Goal: Task Accomplishment & Management: Complete application form

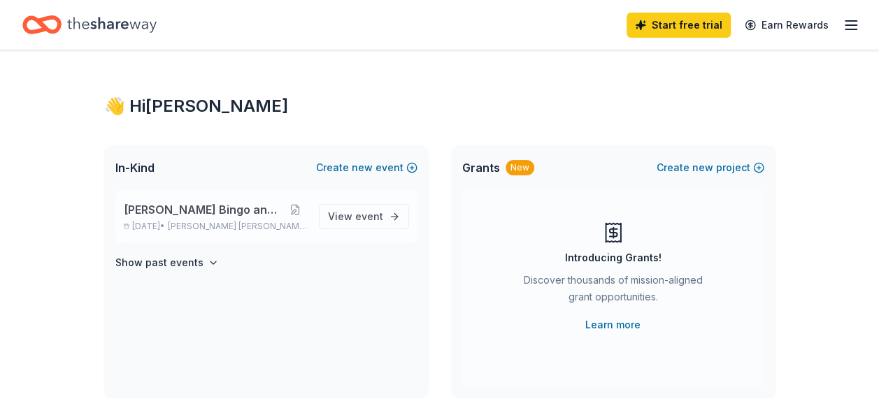
click at [225, 206] on span "[PERSON_NAME] Bingo and Raffle" at bounding box center [204, 209] width 160 height 17
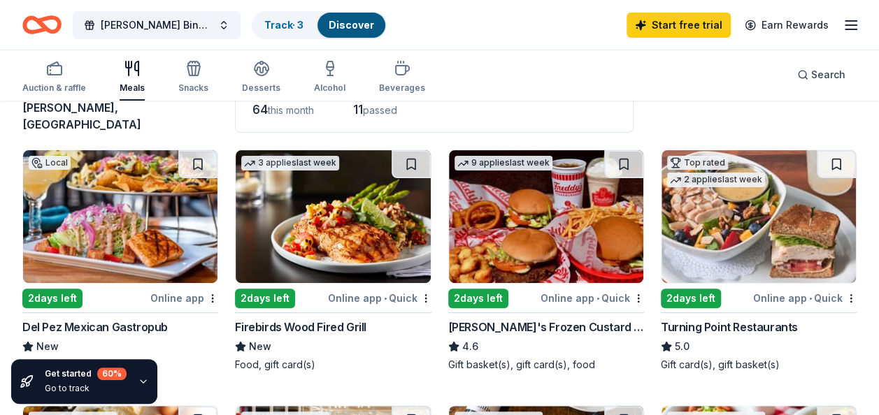
scroll to position [140, 0]
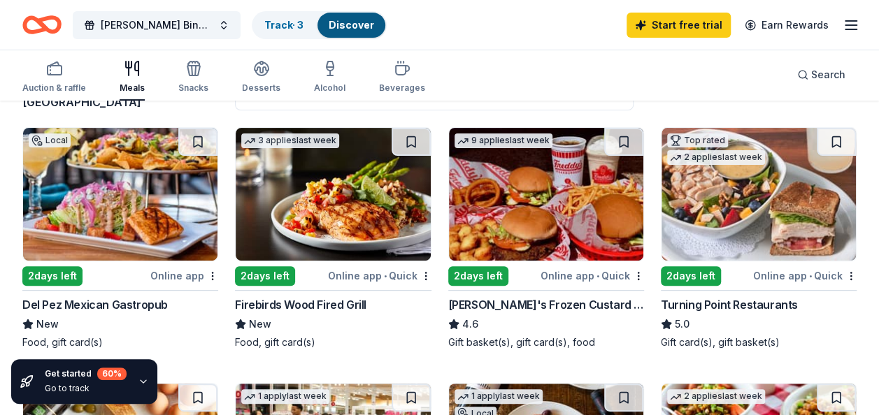
click at [89, 296] on div "Del Pez Mexican Gastropub" at bounding box center [94, 304] width 145 height 17
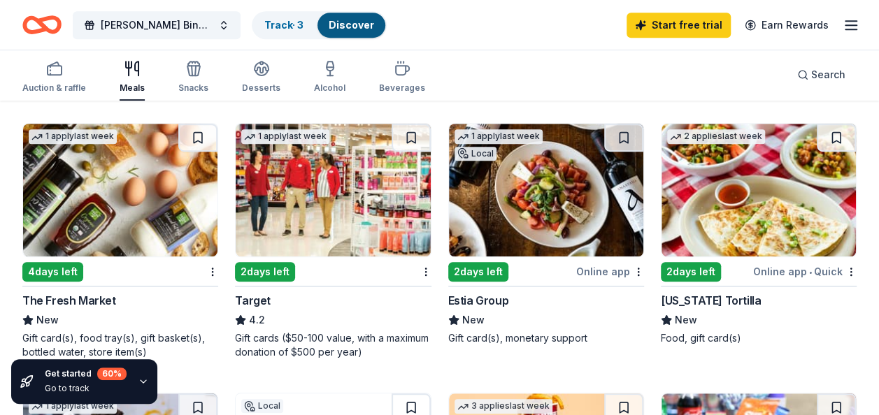
scroll to position [419, 0]
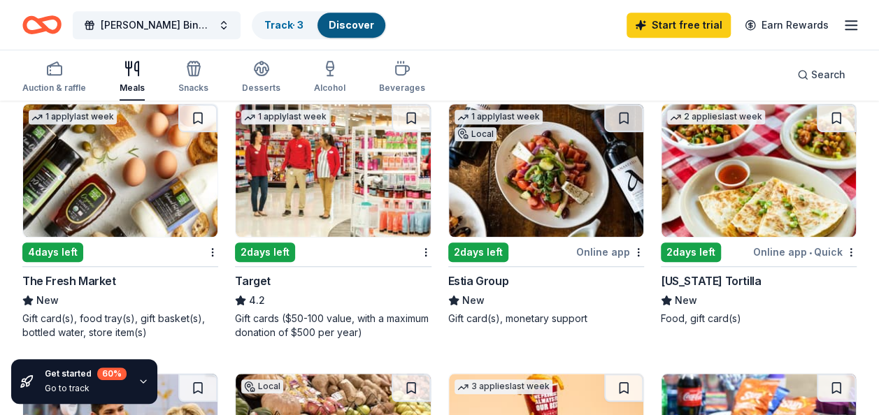
click at [259, 273] on div "Target" at bounding box center [253, 281] width 36 height 17
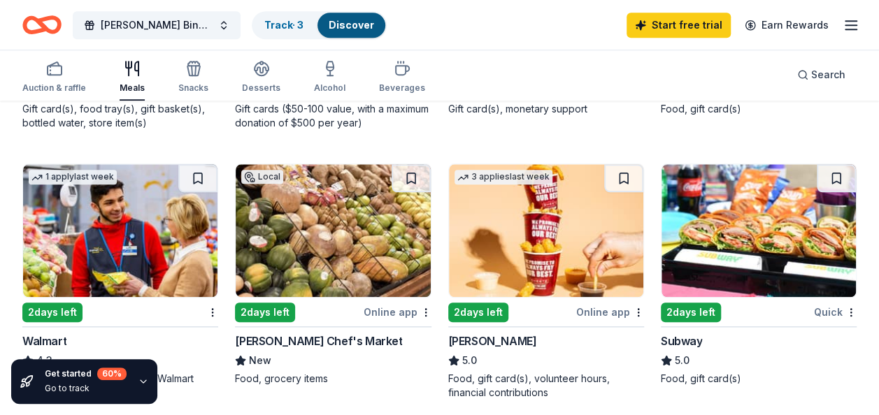
scroll to position [699, 0]
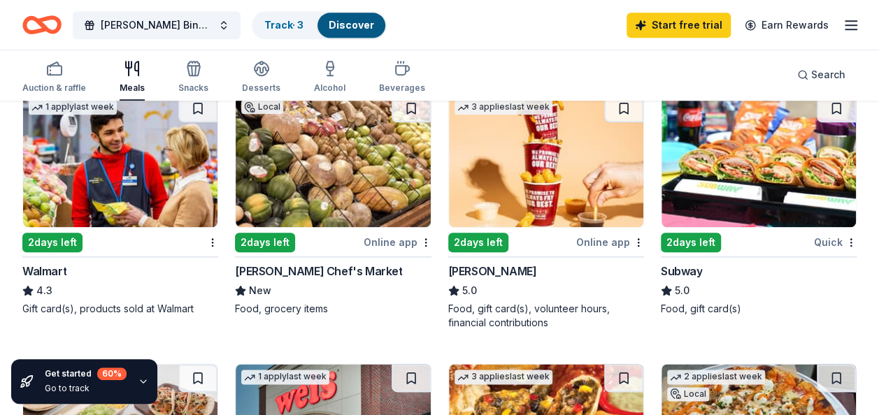
click at [52, 263] on div "Walmart" at bounding box center [44, 271] width 44 height 17
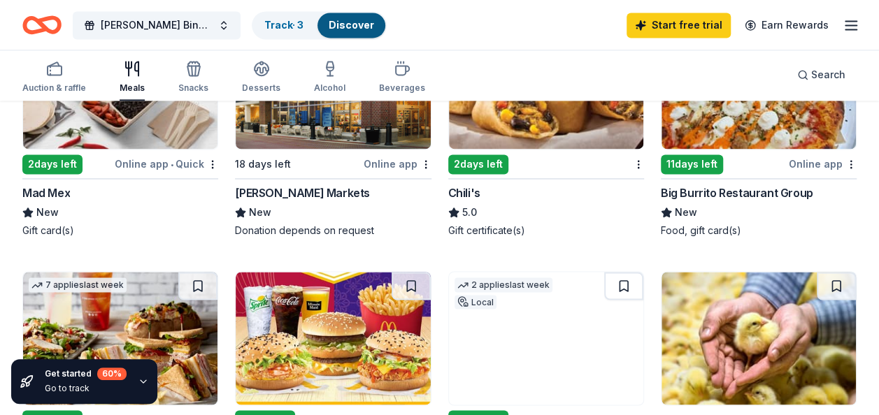
scroll to position [1049, 0]
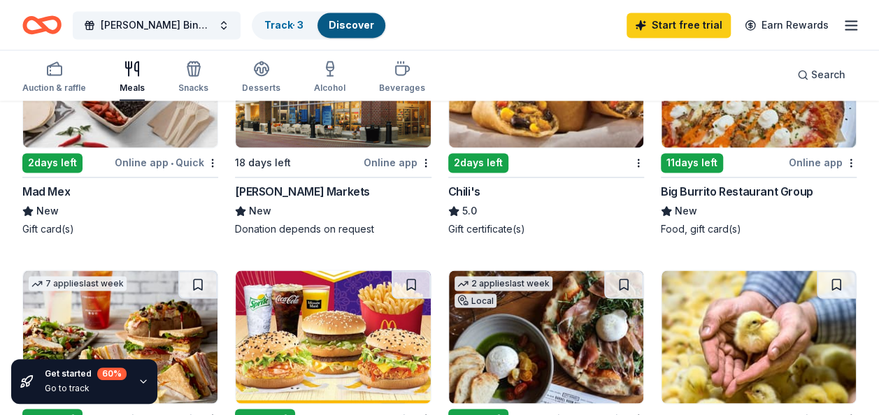
click at [459, 183] on div "Chili's" at bounding box center [464, 191] width 32 height 17
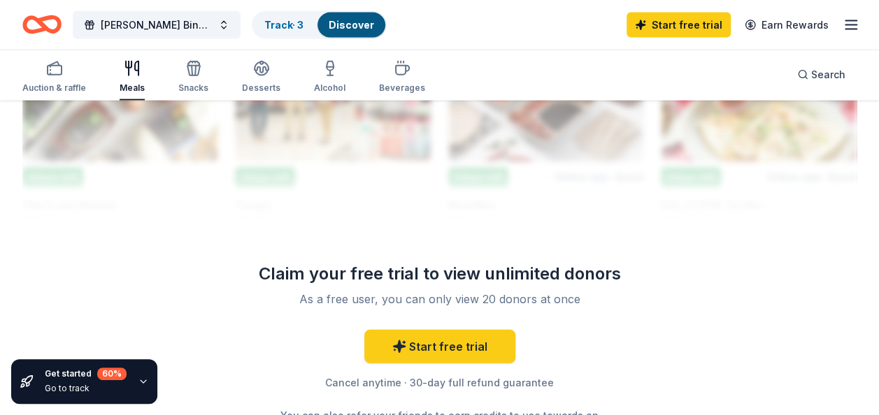
scroll to position [1678, 0]
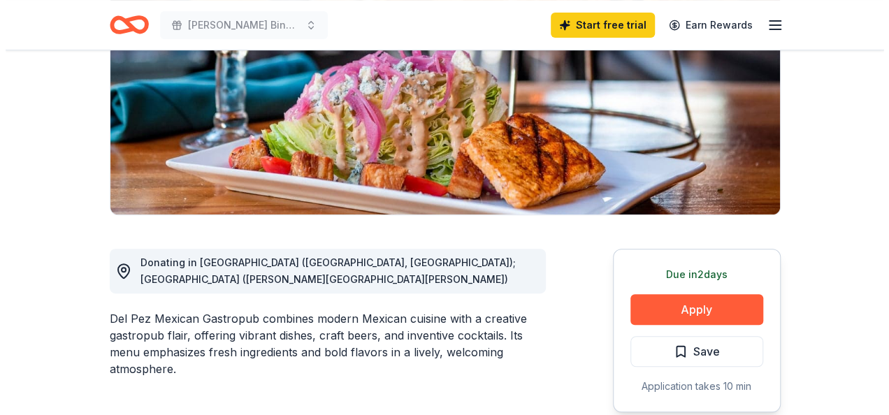
scroll to position [350, 0]
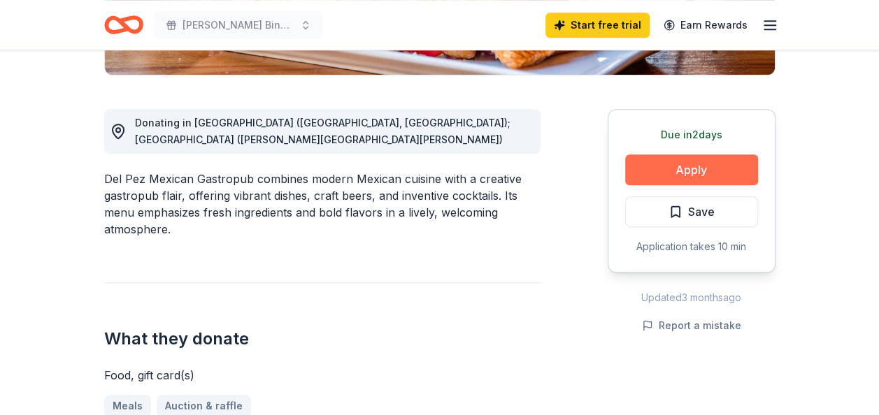
click at [721, 171] on button "Apply" at bounding box center [691, 169] width 133 height 31
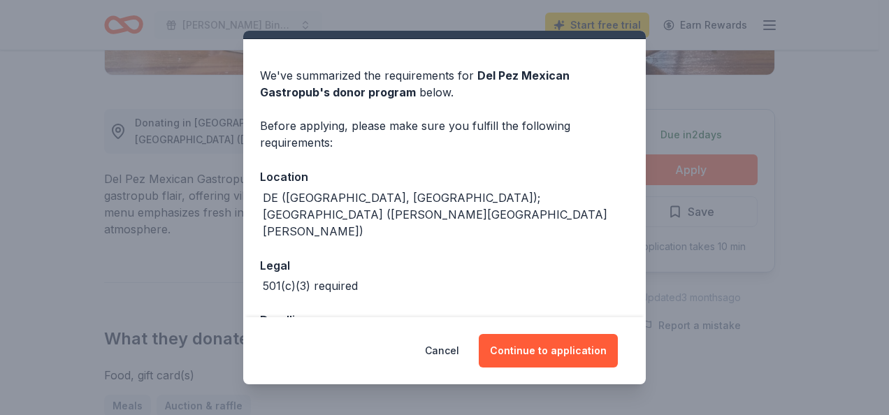
scroll to position [49, 0]
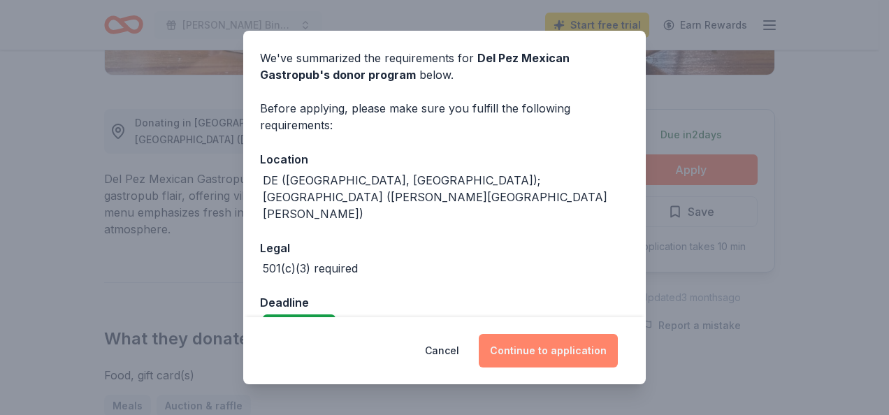
click at [552, 350] on button "Continue to application" at bounding box center [548, 351] width 139 height 34
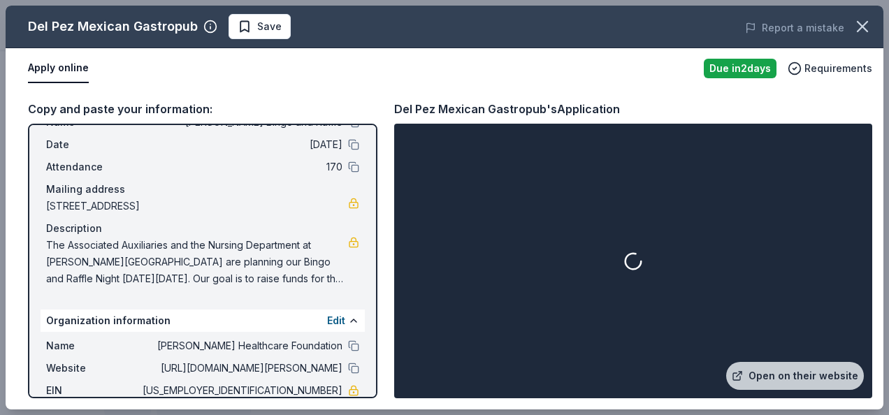
scroll to position [70, 0]
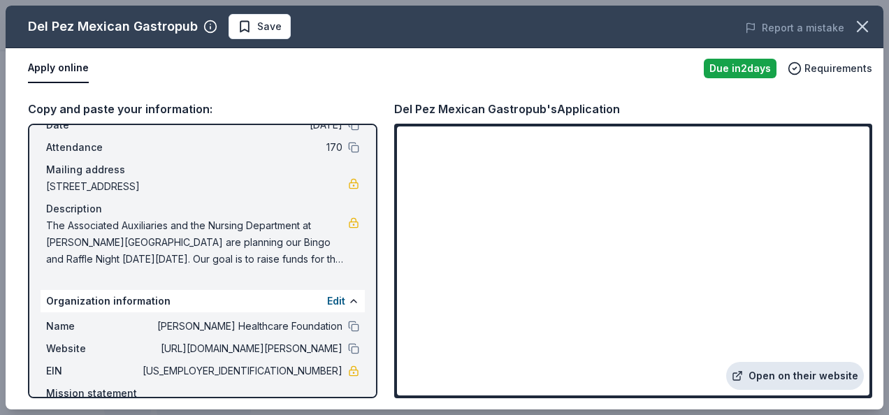
click at [786, 375] on link "Open on their website" at bounding box center [795, 376] width 138 height 28
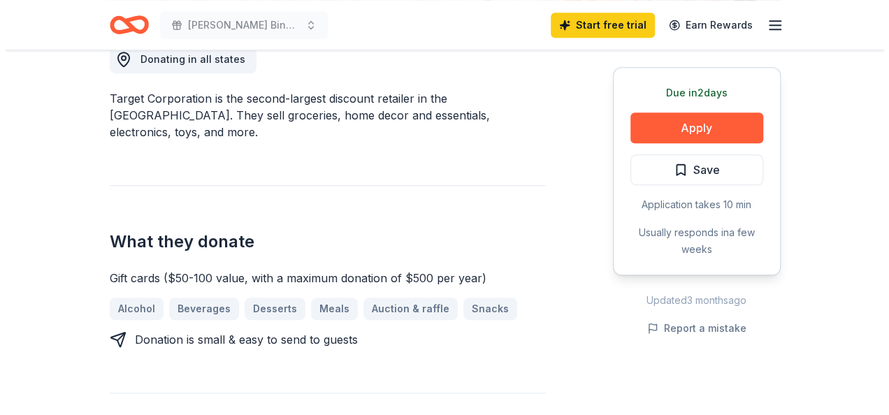
scroll to position [419, 0]
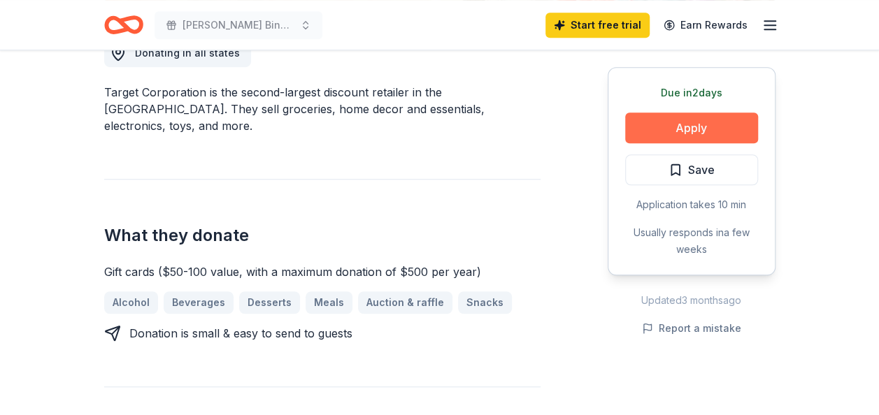
click at [685, 133] on button "Apply" at bounding box center [691, 128] width 133 height 31
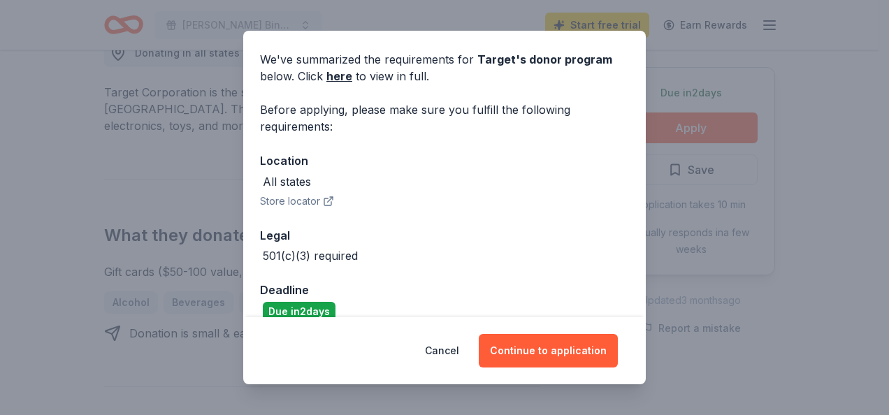
scroll to position [69, 0]
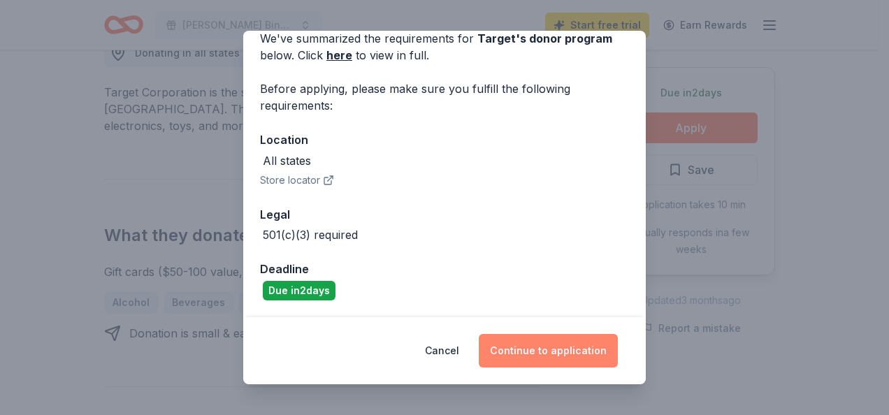
click at [528, 344] on button "Continue to application" at bounding box center [548, 351] width 139 height 34
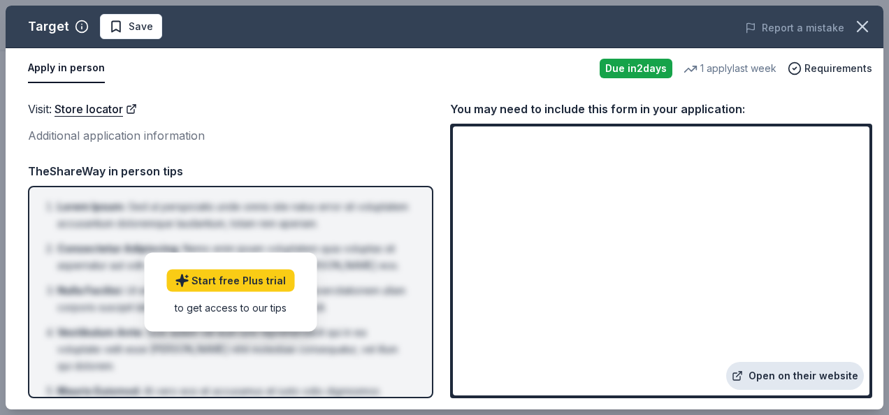
click at [794, 378] on link "Open on their website" at bounding box center [795, 376] width 138 height 28
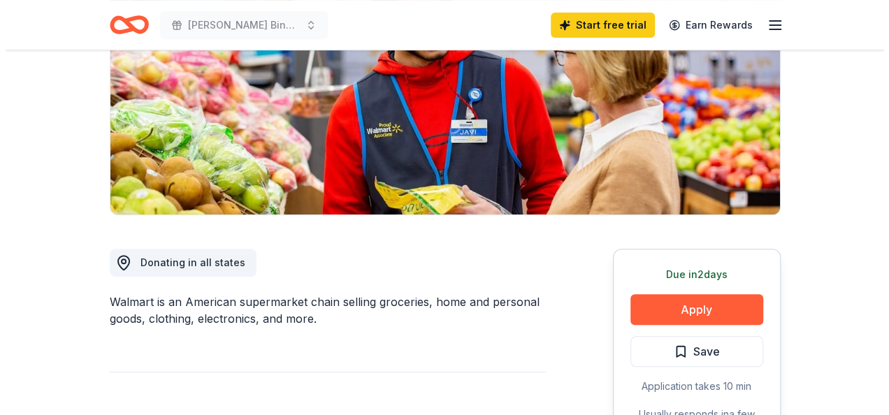
scroll to position [419, 0]
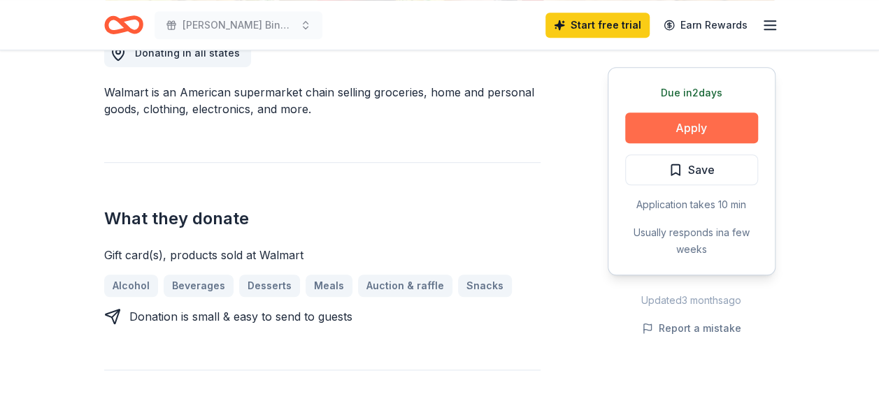
click at [705, 131] on button "Apply" at bounding box center [691, 128] width 133 height 31
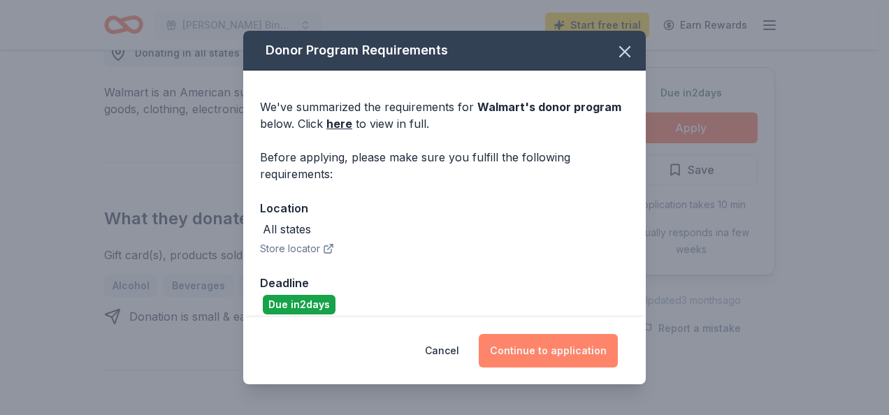
click at [540, 344] on button "Continue to application" at bounding box center [548, 351] width 139 height 34
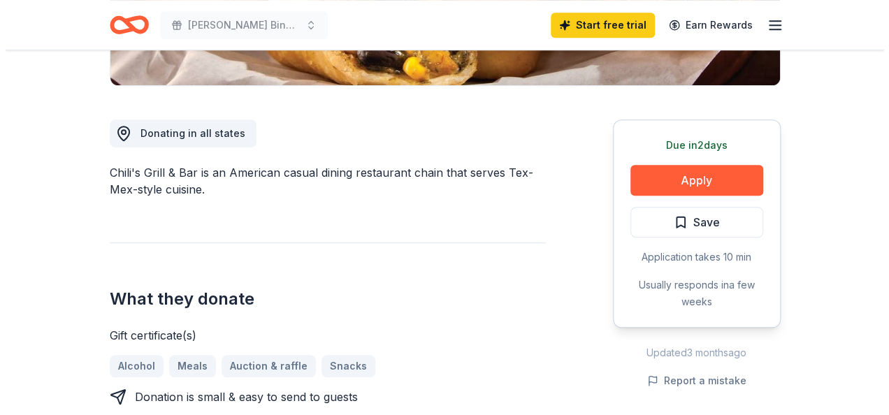
scroll to position [419, 0]
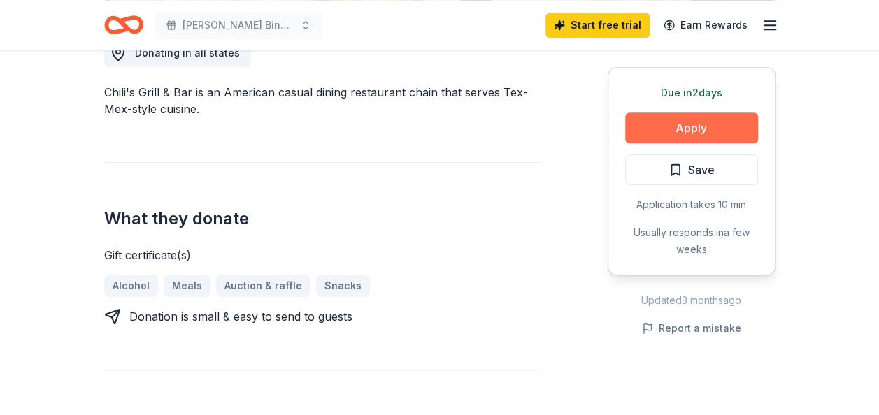
click at [706, 129] on button "Apply" at bounding box center [691, 128] width 133 height 31
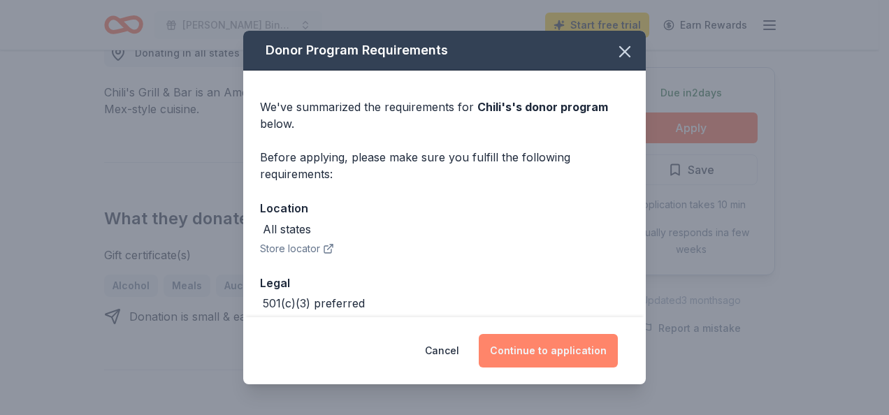
click at [563, 352] on button "Continue to application" at bounding box center [548, 351] width 139 height 34
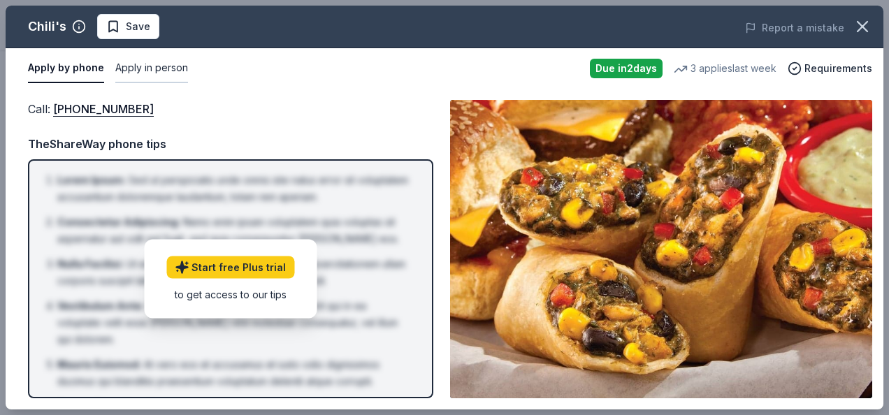
click at [145, 66] on button "Apply in person" at bounding box center [151, 68] width 73 height 29
